Goal: Information Seeking & Learning: Learn about a topic

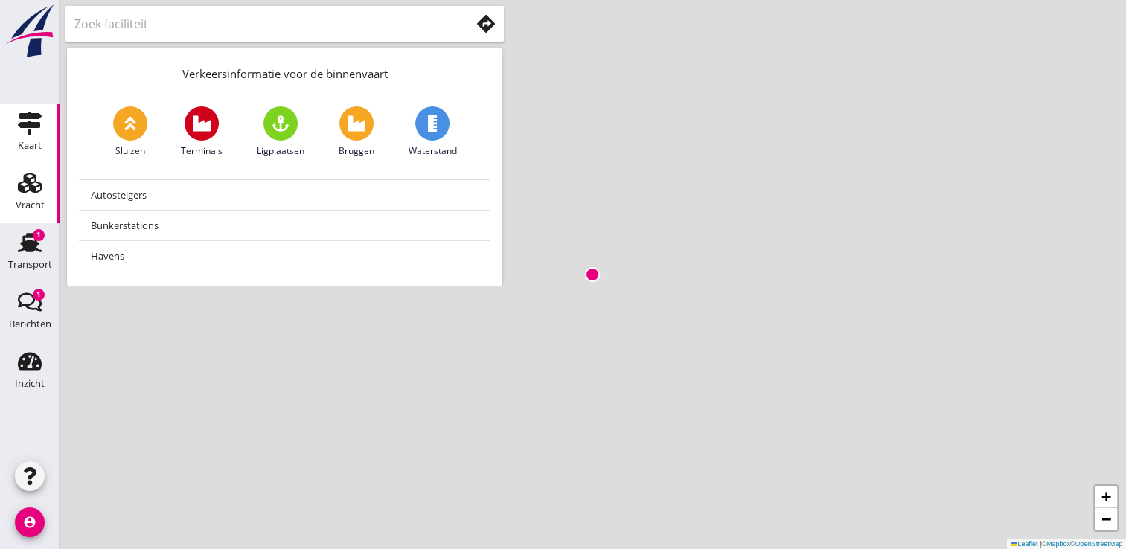
click at [28, 194] on icon "Vracht" at bounding box center [30, 183] width 24 height 24
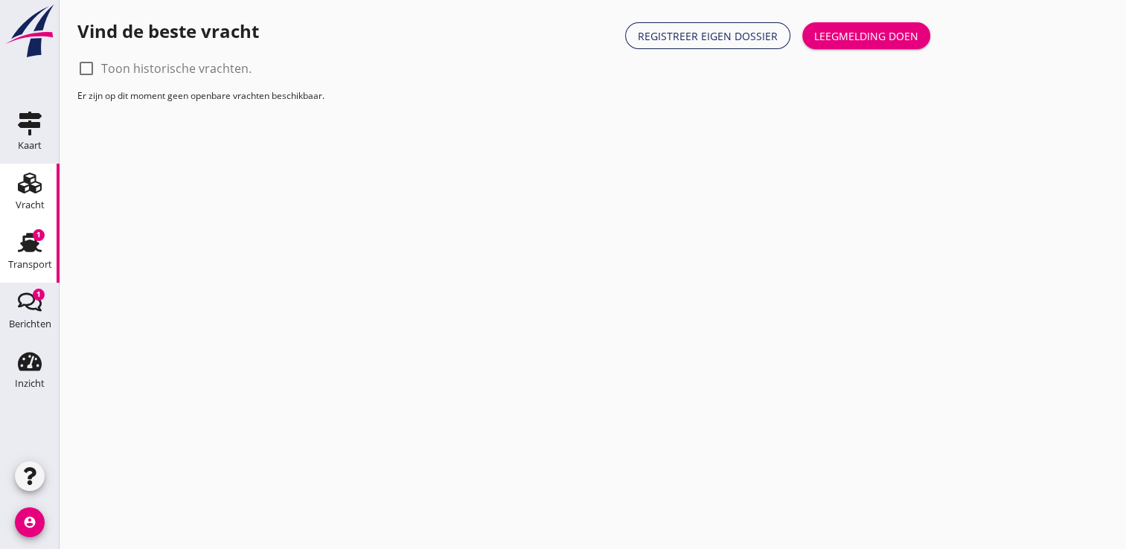
click at [21, 249] on use at bounding box center [30, 242] width 24 height 19
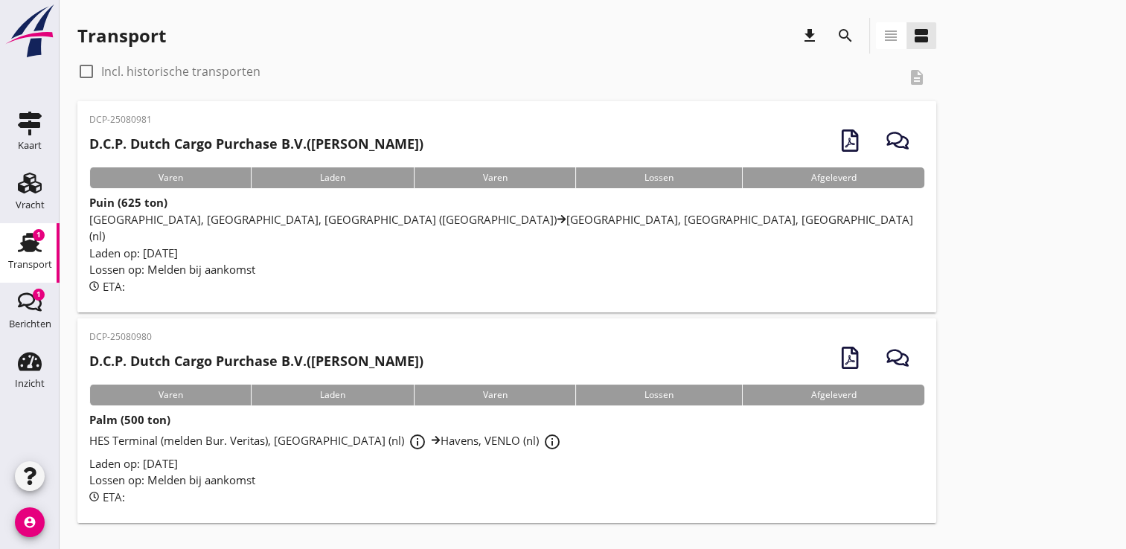
click at [137, 217] on span "[GEOGRAPHIC_DATA], [GEOGRAPHIC_DATA], [GEOGRAPHIC_DATA] (nl) [GEOGRAPHIC_DATA],…" at bounding box center [501, 228] width 824 height 32
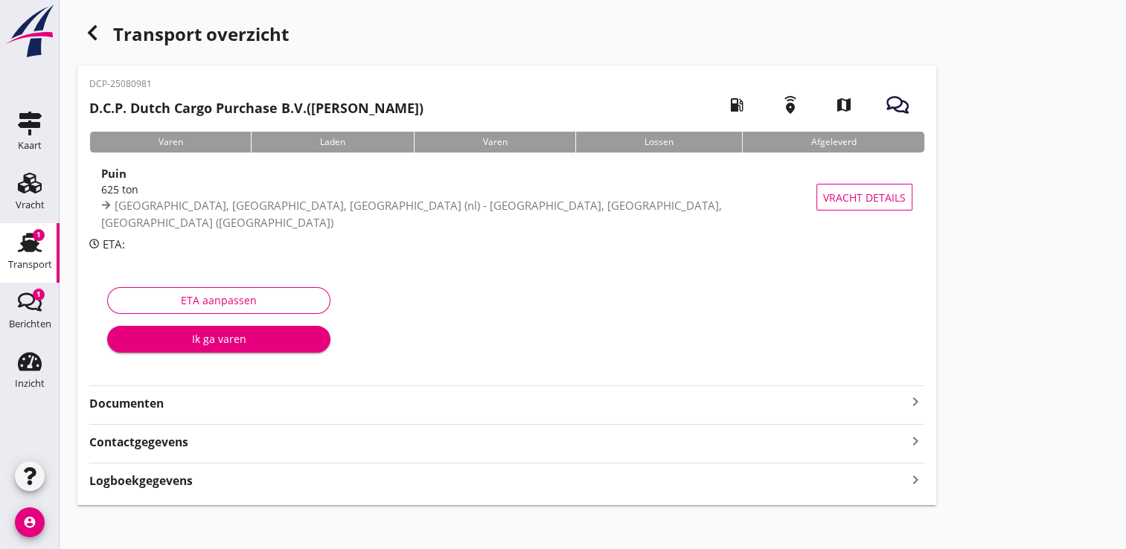
scroll to position [9, 0]
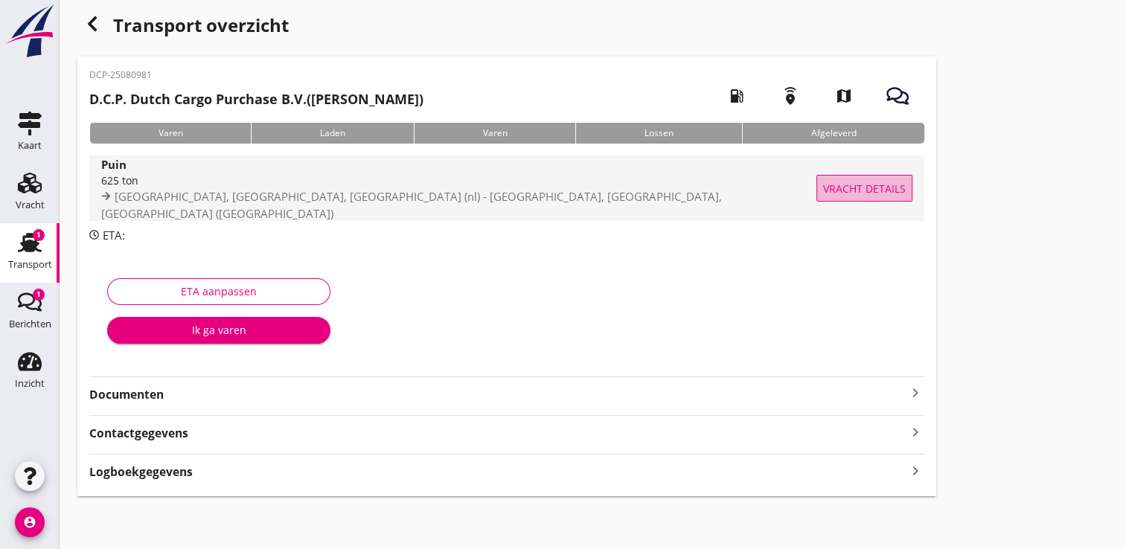
click at [847, 183] on span "Vracht details" at bounding box center [864, 189] width 83 height 16
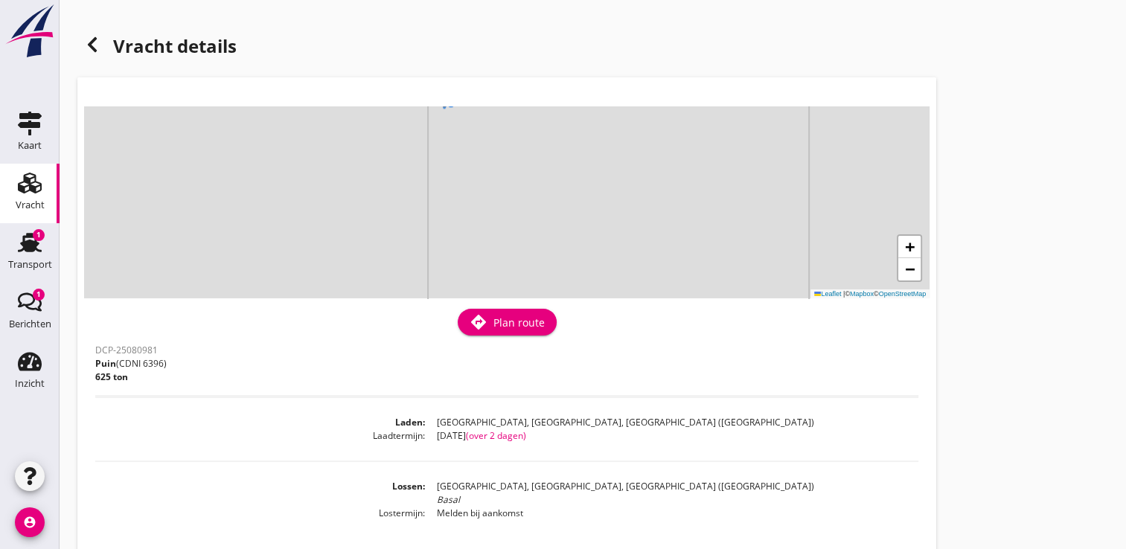
drag, startPoint x: 155, startPoint y: 213, endPoint x: 93, endPoint y: 46, distance: 177.8
click at [93, 46] on div "Vracht details + − Leaflet | © Mapbox © OpenStreetMap warning Het transport hee…" at bounding box center [506, 287] width 859 height 538
click at [93, 46] on icon at bounding box center [92, 45] width 18 height 18
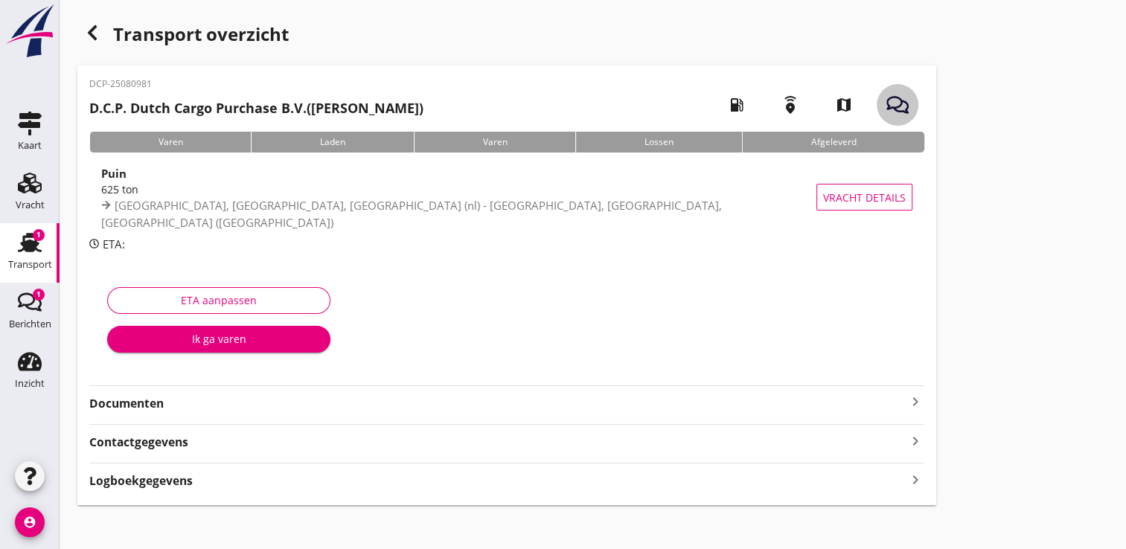
click at [894, 104] on icon "button" at bounding box center [897, 105] width 22 height 22
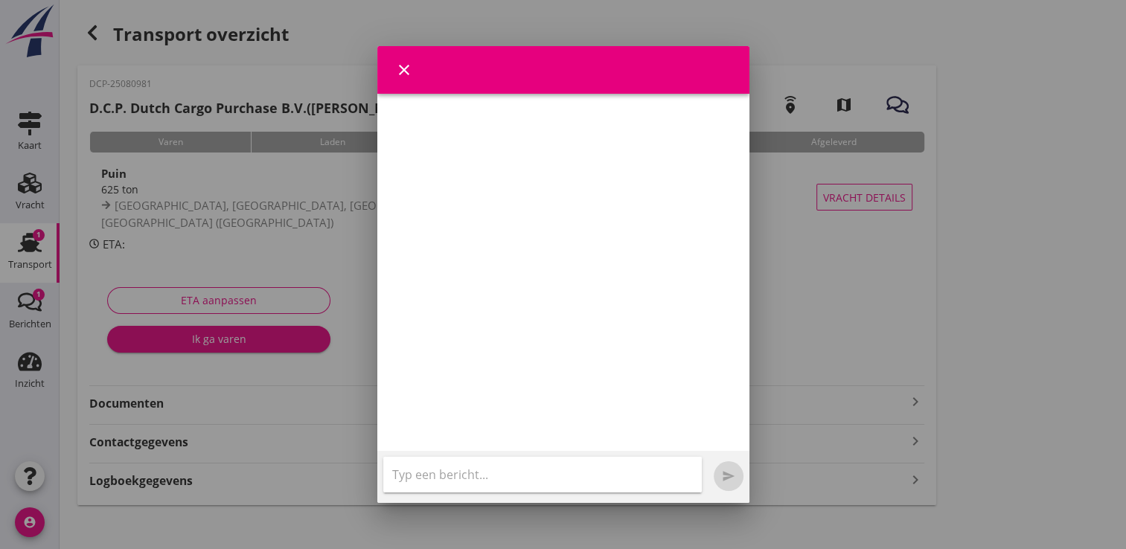
click at [403, 63] on icon "close" at bounding box center [404, 70] width 18 height 18
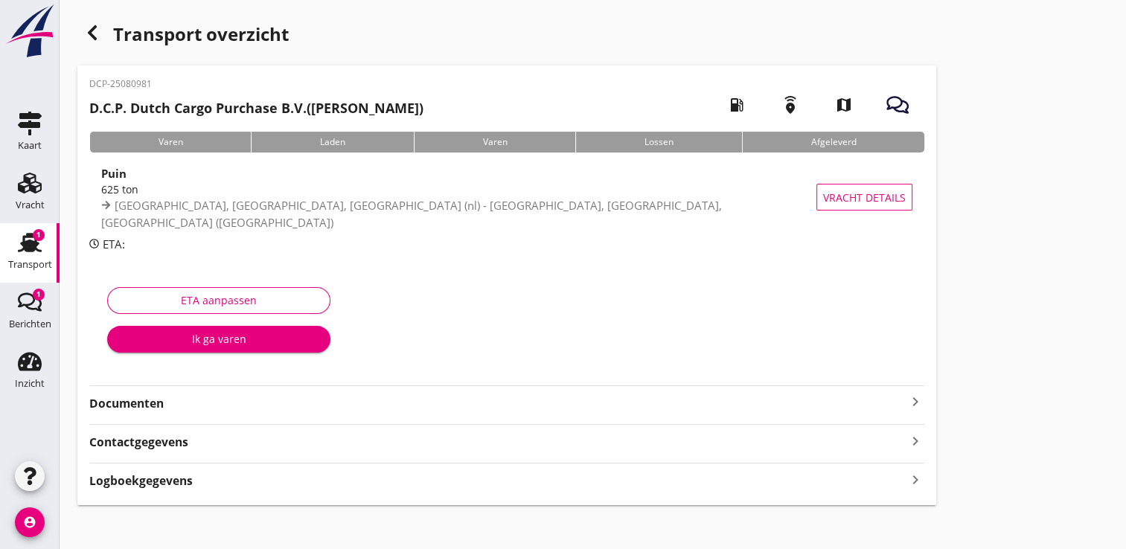
click at [785, 108] on icon "emergency_share" at bounding box center [791, 105] width 42 height 42
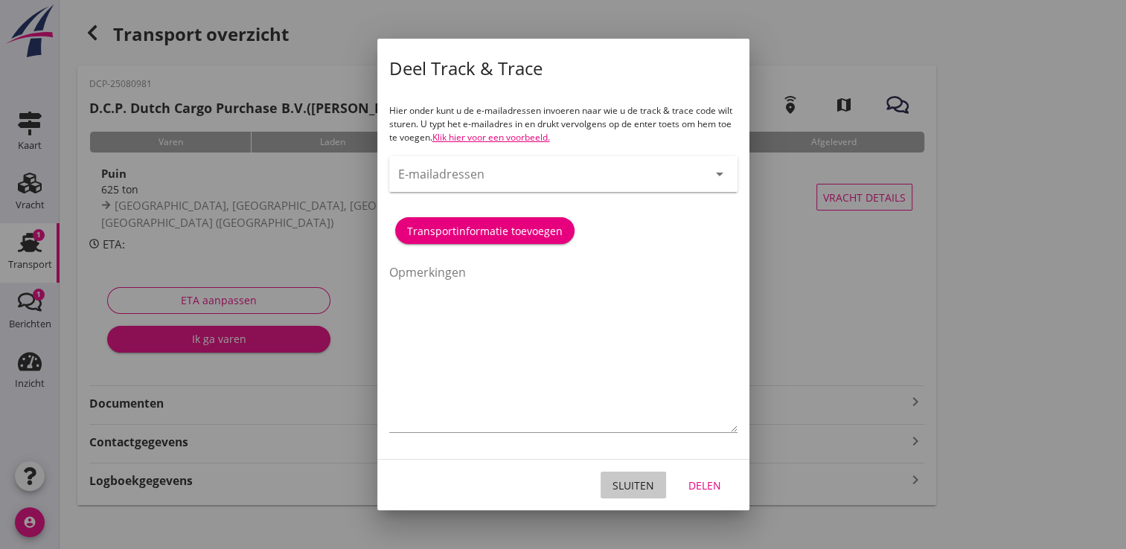
click at [627, 479] on div "Sluiten" at bounding box center [634, 486] width 42 height 16
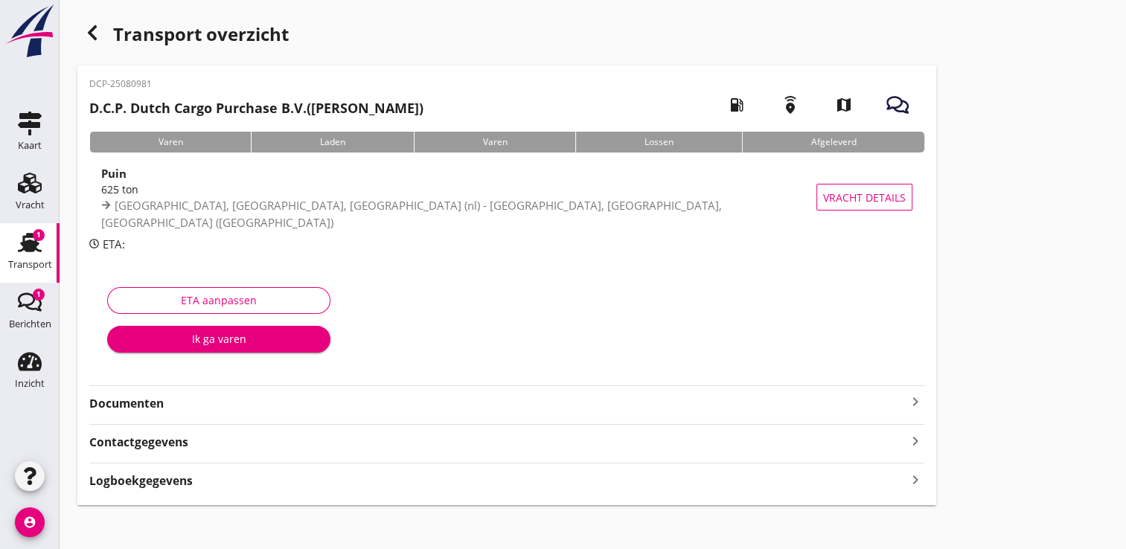
click at [95, 28] on use "button" at bounding box center [92, 32] width 9 height 15
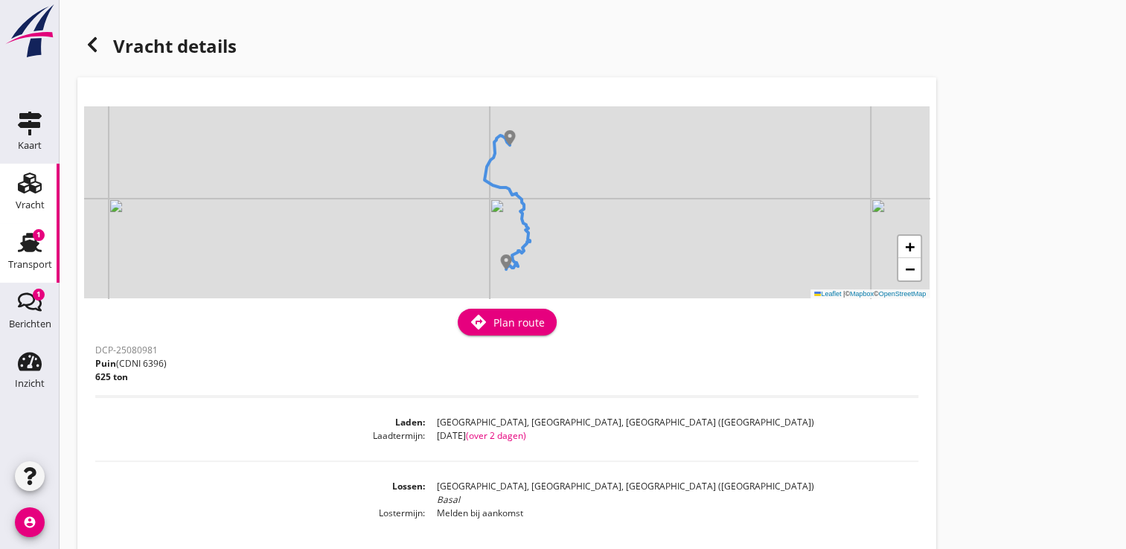
click at [18, 245] on icon "Transport" at bounding box center [30, 243] width 24 height 24
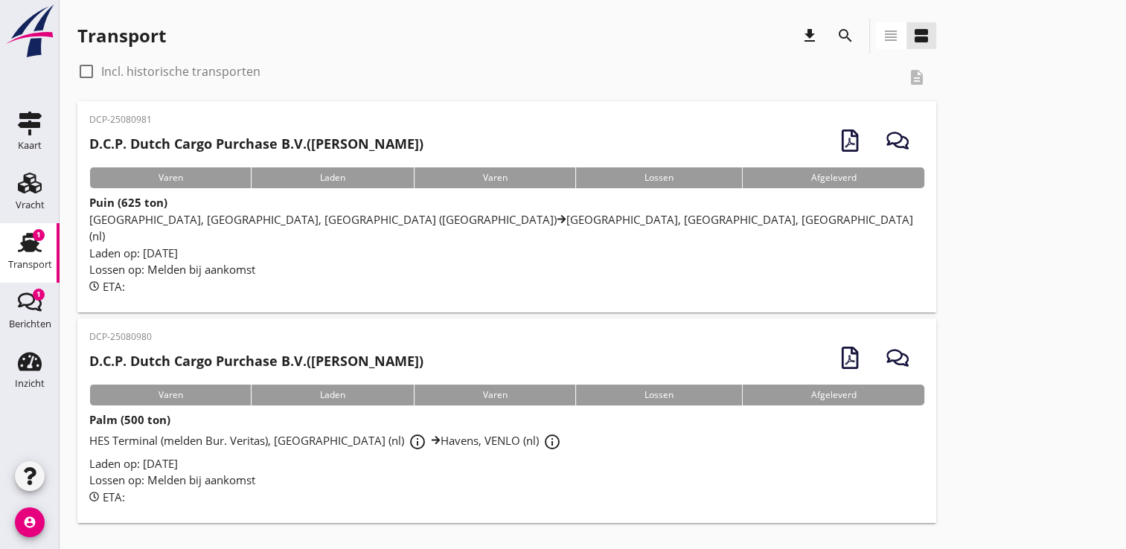
click at [214, 433] on span "HES Terminal (melden Bur. Veritas), [GEOGRAPHIC_DATA] (nl) info_outline Havens,…" at bounding box center [327, 440] width 476 height 15
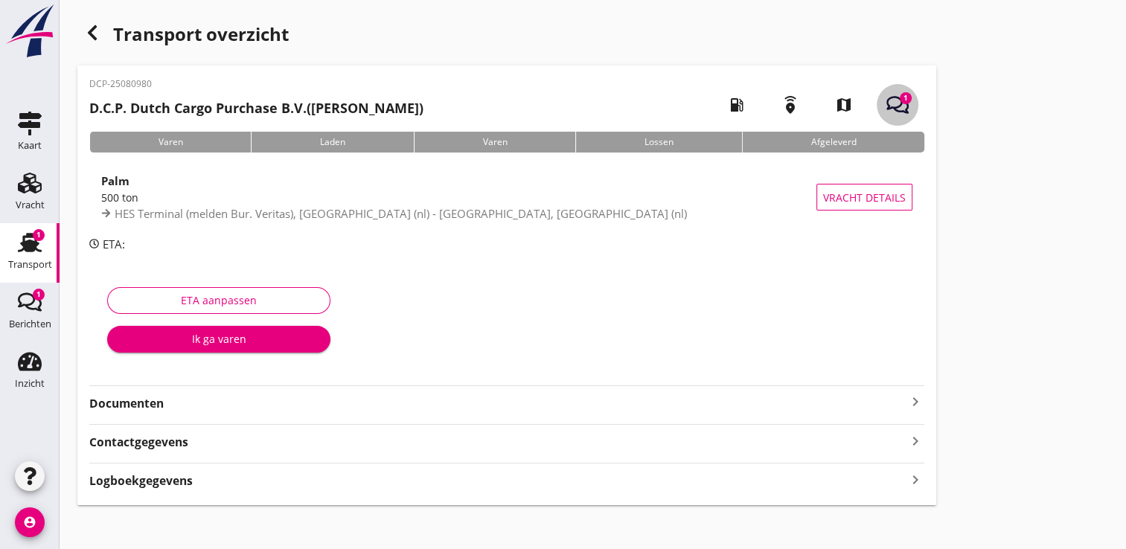
click at [898, 97] on use "button" at bounding box center [897, 104] width 22 height 17
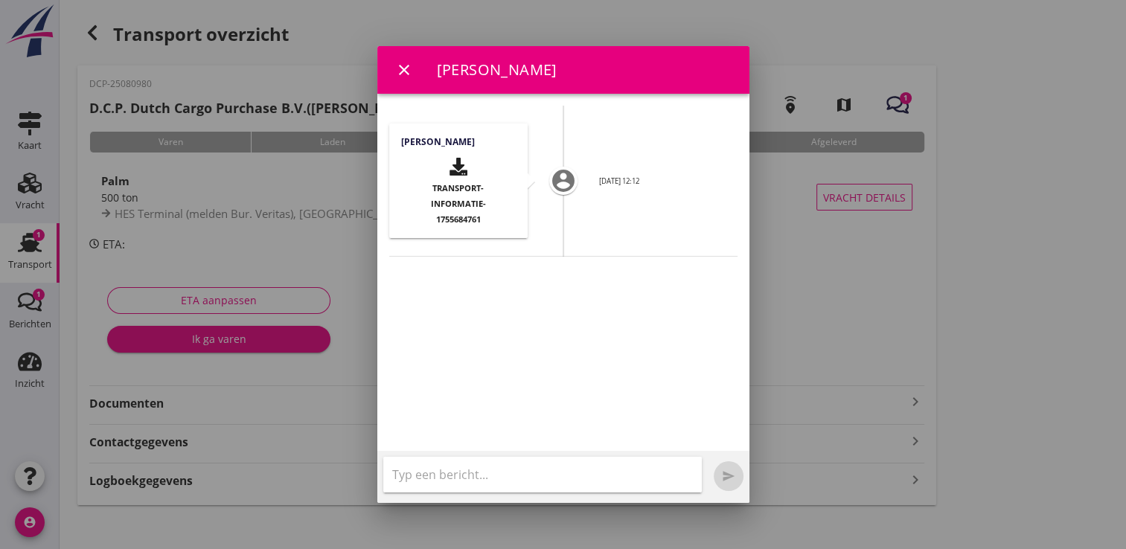
click at [453, 204] on span "transport-informatie-1755684761" at bounding box center [458, 203] width 55 height 42
click at [413, 72] on div "close" at bounding box center [404, 70] width 27 height 18
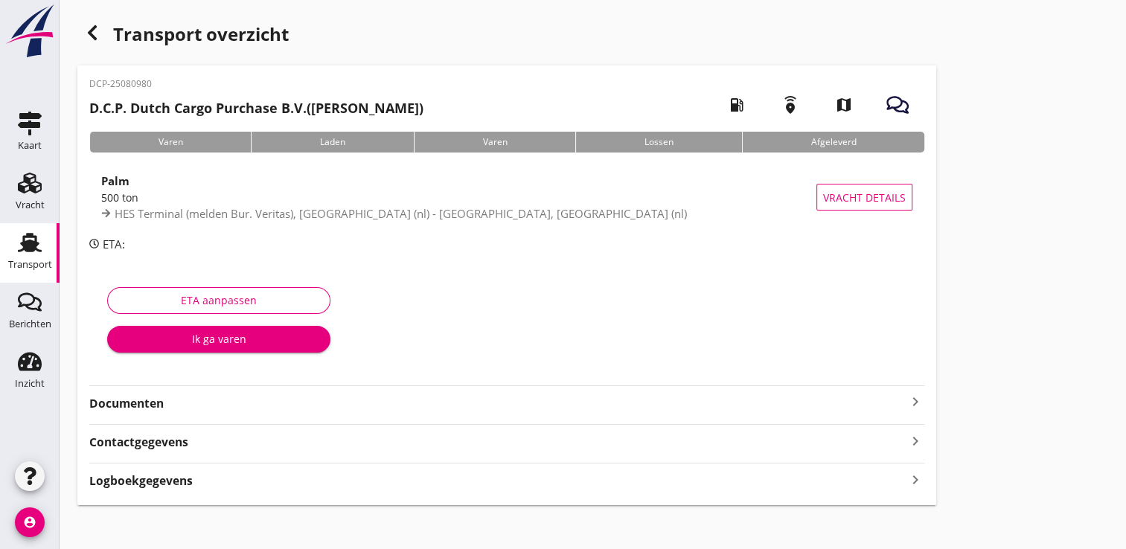
click at [24, 240] on use at bounding box center [30, 242] width 24 height 19
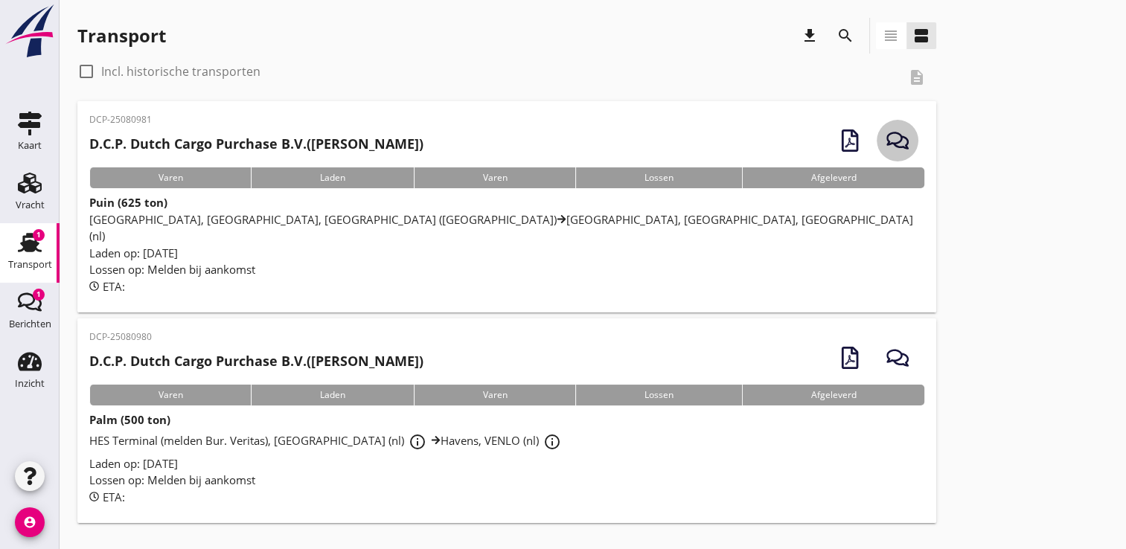
click at [896, 141] on use "button" at bounding box center [897, 140] width 22 height 17
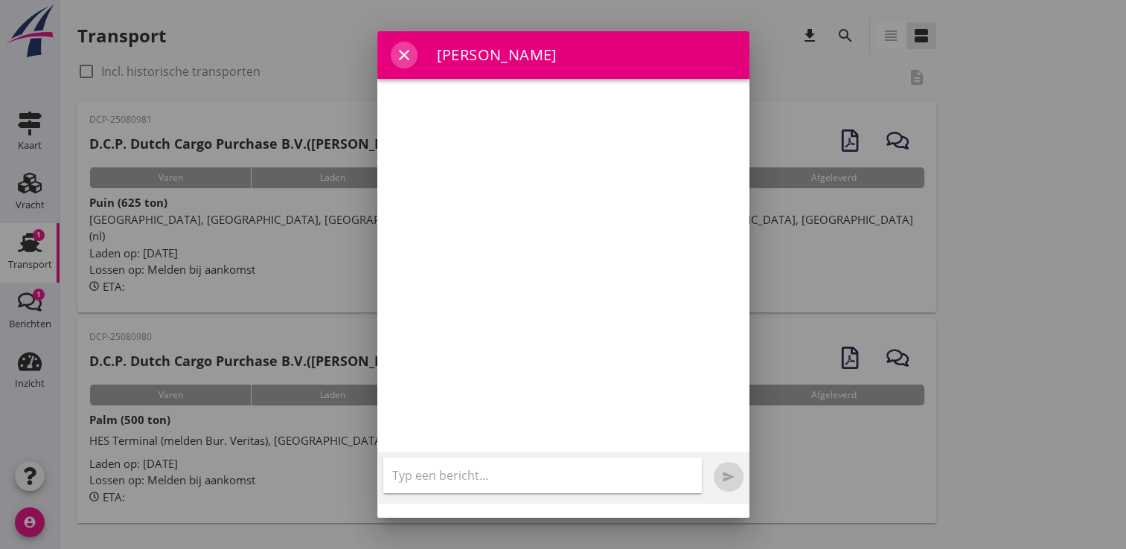
click at [400, 54] on icon "close" at bounding box center [404, 55] width 18 height 18
